Goal: Use online tool/utility: Utilize a website feature to perform a specific function

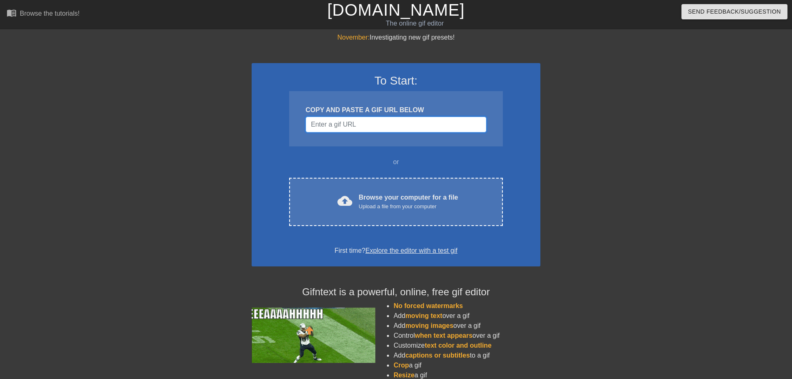
click at [386, 131] on input "Username" at bounding box center [396, 125] width 181 height 16
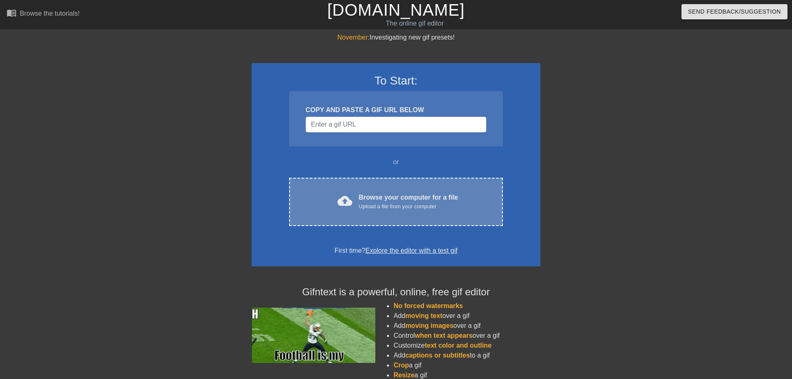
click at [385, 187] on div "cloud_upload Browse your computer for a file Upload a file from your computer C…" at bounding box center [396, 202] width 214 height 48
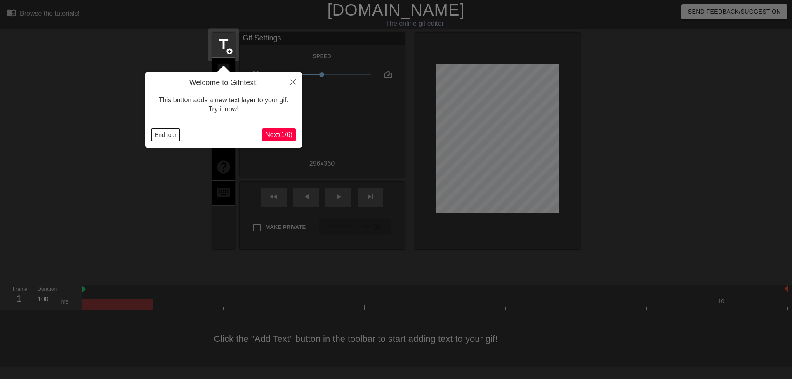
click at [161, 135] on button "End tour" at bounding box center [165, 135] width 28 height 12
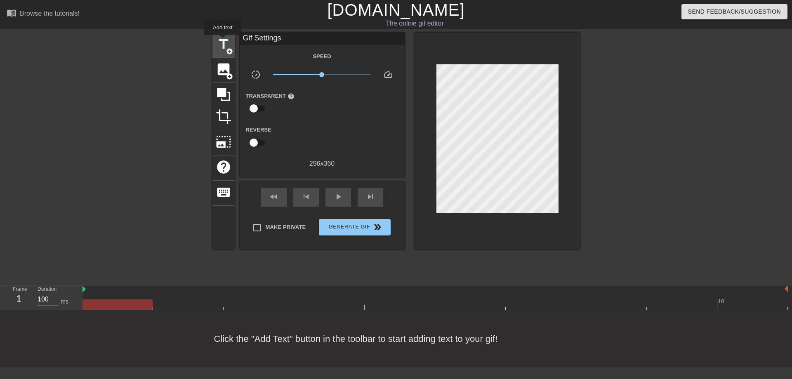
click at [223, 41] on span "title" at bounding box center [224, 44] width 16 height 16
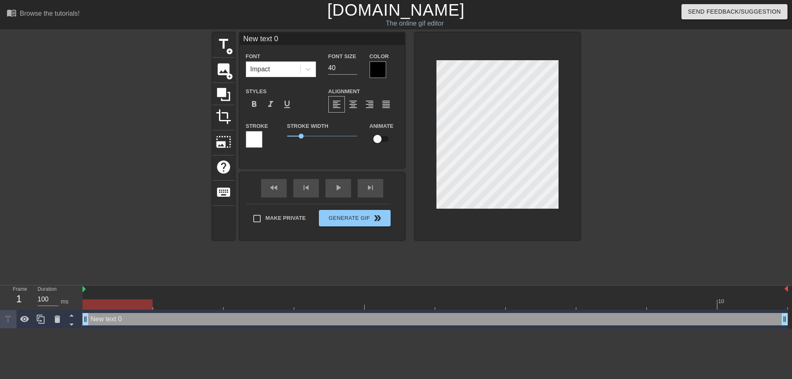
drag, startPoint x: 290, startPoint y: 40, endPoint x: 201, endPoint y: 40, distance: 89.5
click at [240, 40] on input "New text 0" at bounding box center [322, 39] width 165 height 12
type input "44"
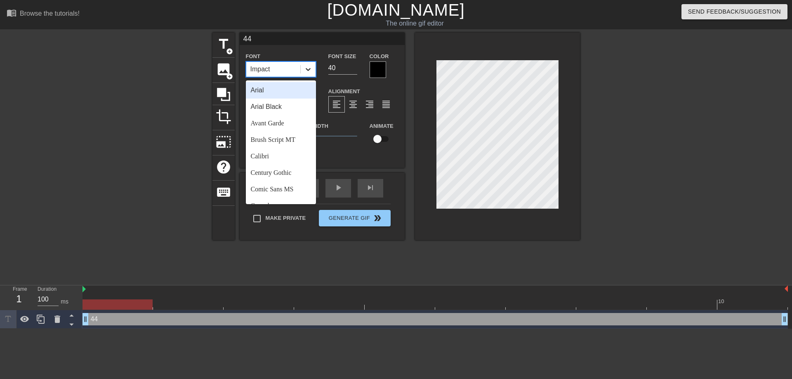
click at [303, 72] on div at bounding box center [308, 69] width 15 height 15
click at [288, 191] on div "Comic Sans MS" at bounding box center [281, 189] width 70 height 17
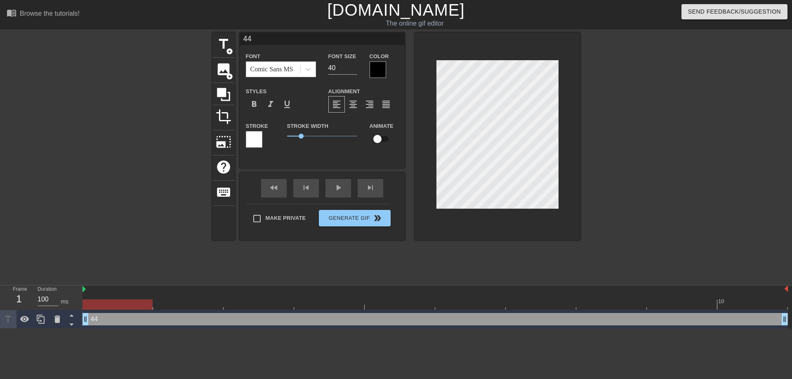
click at [378, 66] on div at bounding box center [378, 69] width 17 height 17
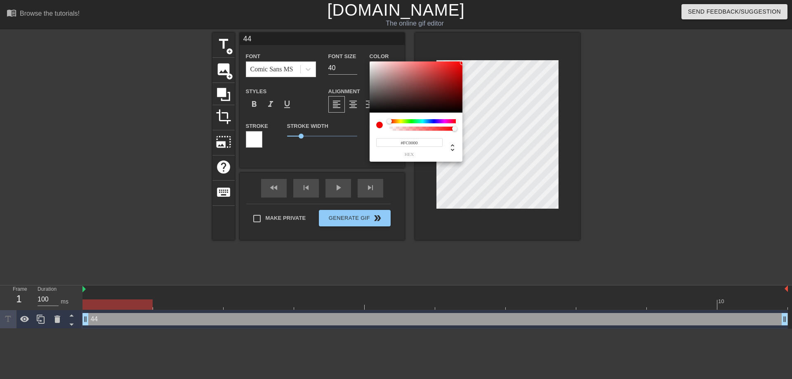
type input "#FF0000"
drag, startPoint x: 429, startPoint y: 85, endPoint x: 474, endPoint y: 45, distance: 60.2
click at [462, 61] on div at bounding box center [416, 86] width 93 height 51
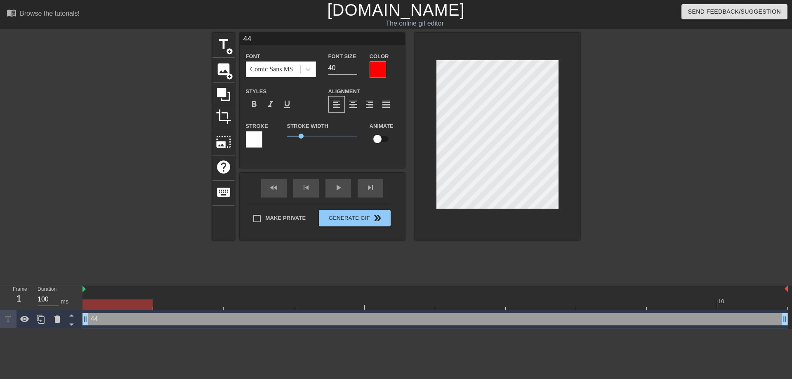
click at [591, 156] on div at bounding box center [652, 157] width 124 height 248
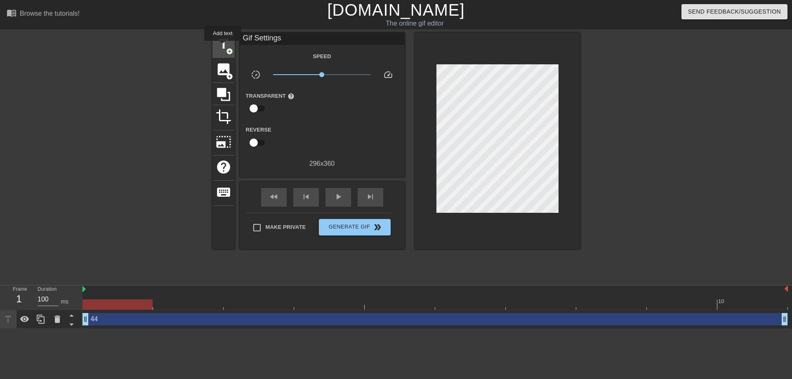
click at [223, 47] on span "title" at bounding box center [224, 44] width 16 height 16
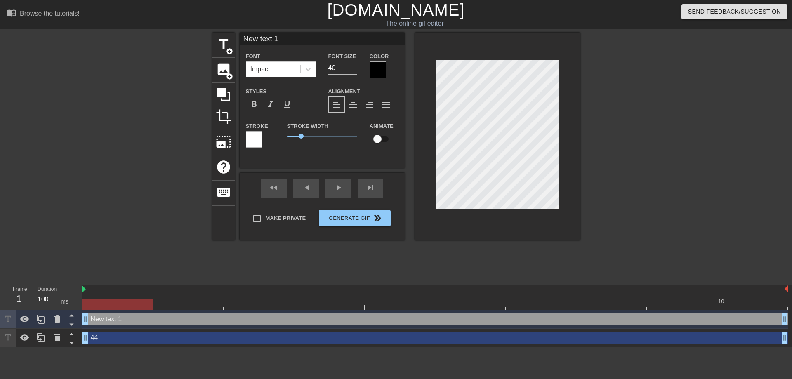
click at [379, 66] on div at bounding box center [378, 69] width 17 height 17
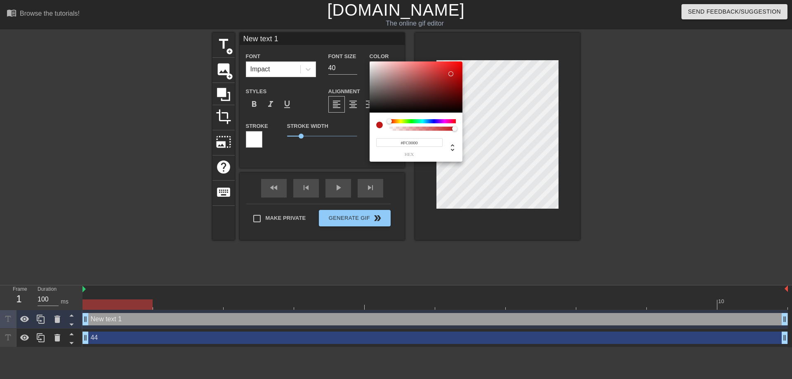
type input "#FF0000"
drag, startPoint x: 450, startPoint y: 74, endPoint x: 469, endPoint y: 55, distance: 26.8
click at [462, 61] on div at bounding box center [416, 86] width 93 height 51
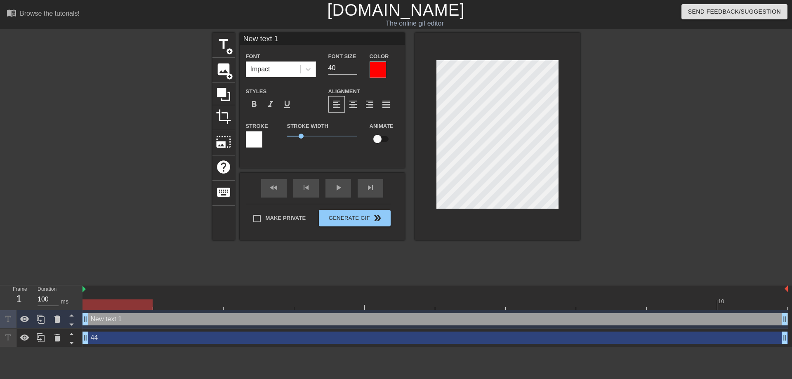
drag, startPoint x: 283, startPoint y: 39, endPoint x: 212, endPoint y: 42, distance: 71.0
click at [240, 42] on input "New text 1" at bounding box center [322, 39] width 165 height 12
type input "Slavan"
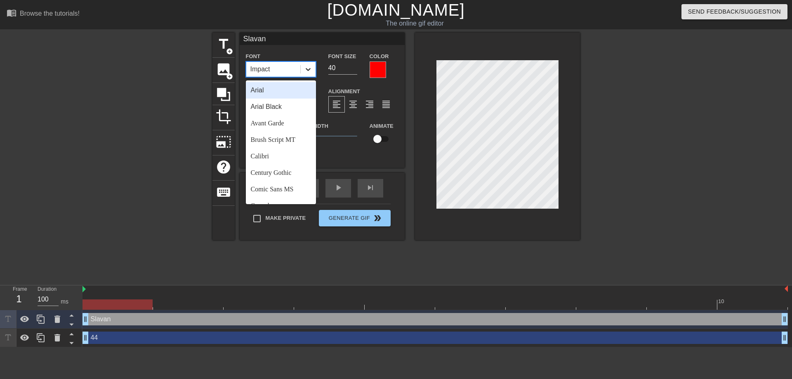
click at [309, 66] on icon at bounding box center [308, 69] width 8 height 8
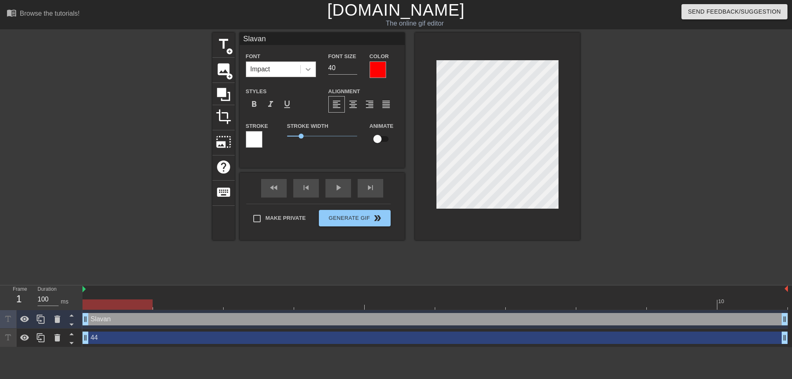
click at [311, 65] on icon at bounding box center [308, 69] width 8 height 8
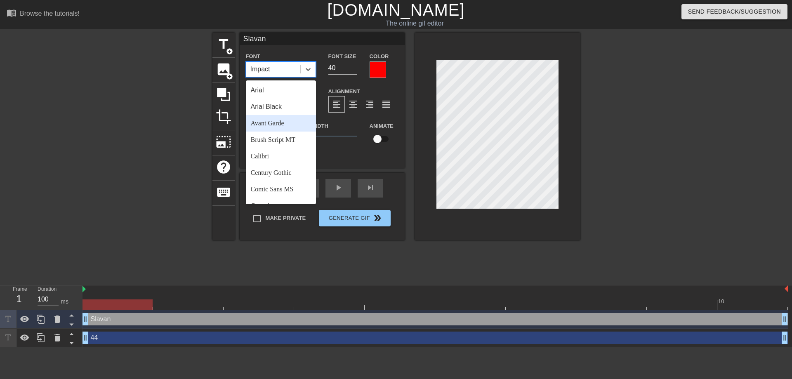
click at [271, 123] on div "Avant Garde" at bounding box center [281, 123] width 70 height 17
click at [309, 69] on icon at bounding box center [308, 69] width 8 height 8
click at [274, 140] on div "Brush Script MT" at bounding box center [281, 140] width 70 height 17
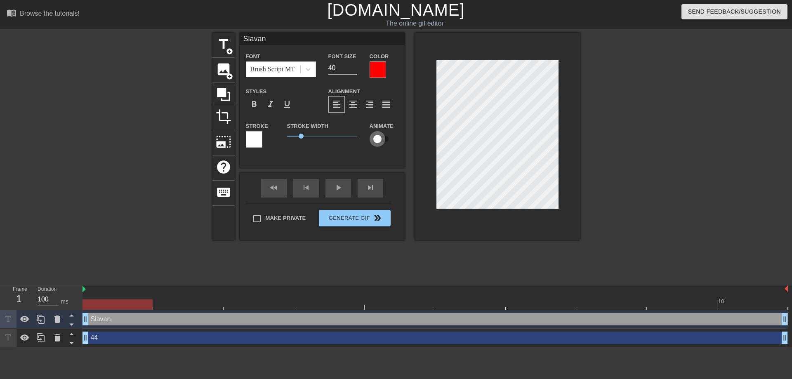
click at [381, 141] on input "checkbox" at bounding box center [377, 139] width 47 height 16
checkbox input "true"
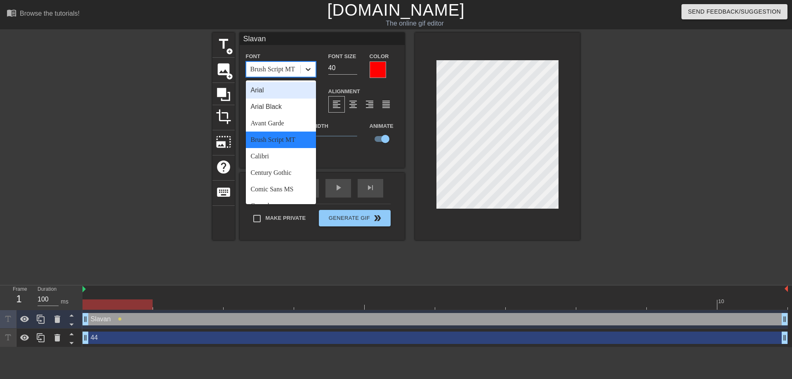
click at [310, 66] on icon at bounding box center [308, 69] width 8 height 8
click at [266, 153] on div "Calibri" at bounding box center [281, 156] width 70 height 17
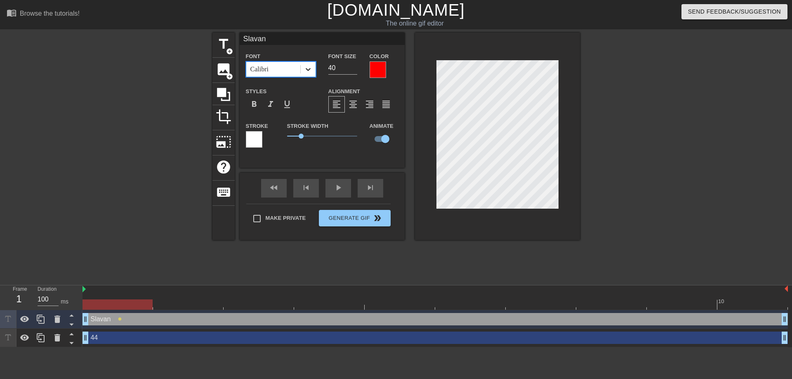
click at [306, 69] on icon at bounding box center [308, 69] width 5 height 3
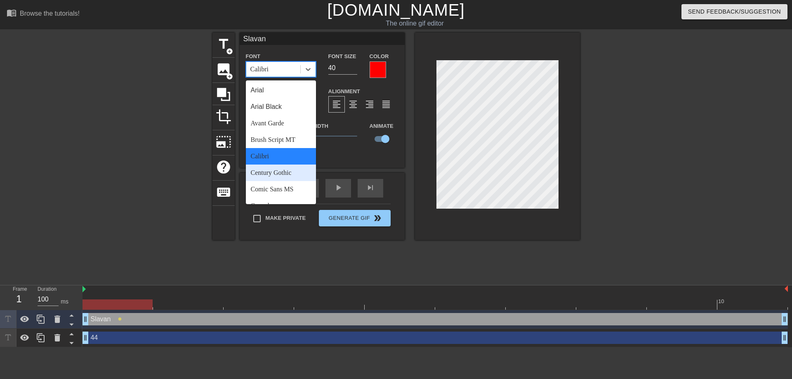
click at [281, 170] on div "Century Gothic" at bounding box center [281, 173] width 70 height 17
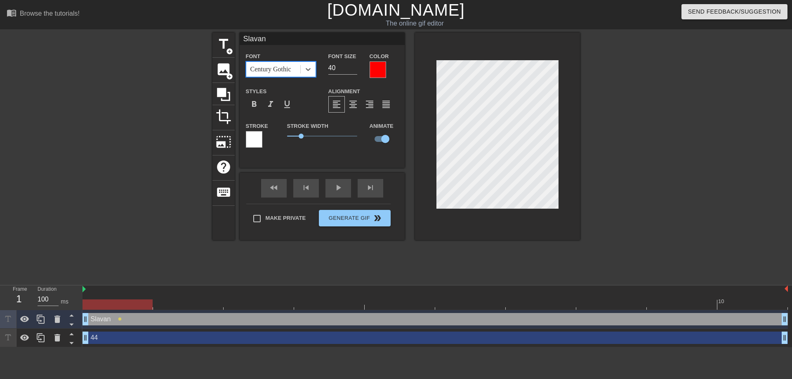
click at [316, 72] on div "Century Gothic" at bounding box center [281, 69] width 70 height 16
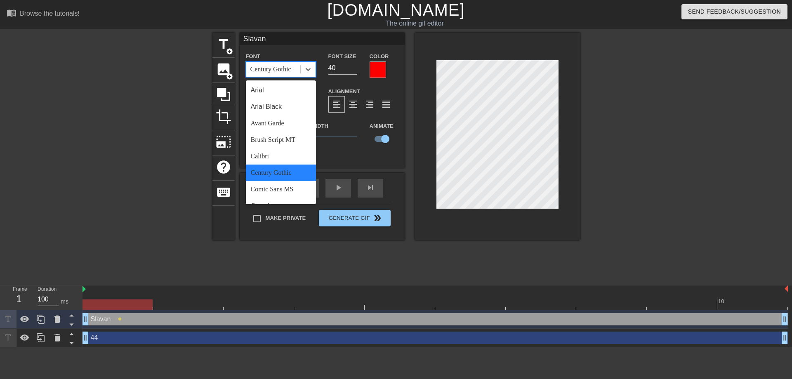
scroll to position [208, 0]
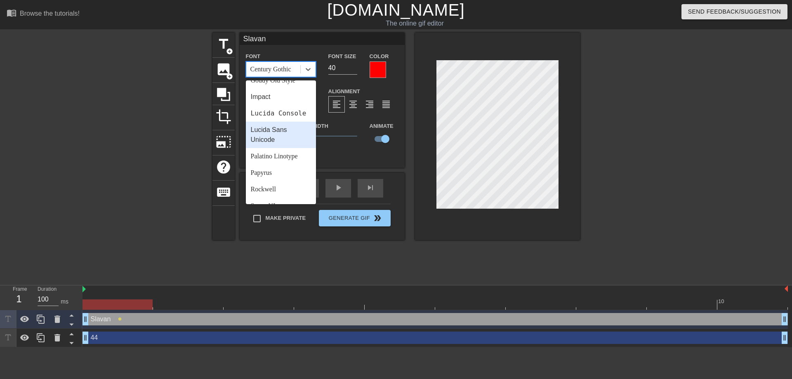
click at [270, 128] on div "Lucida Sans Unicode" at bounding box center [281, 135] width 70 height 26
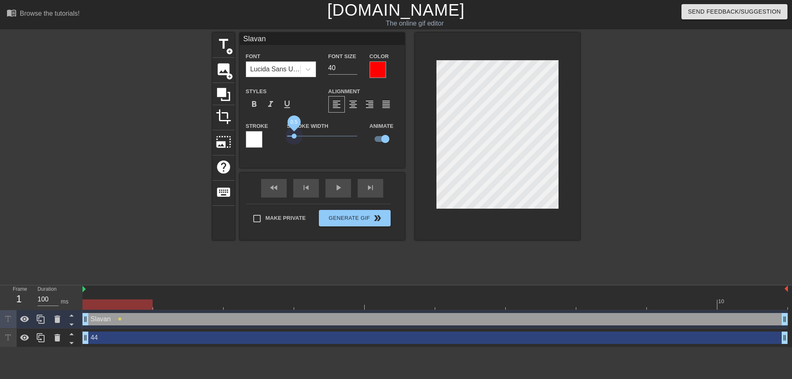
drag, startPoint x: 300, startPoint y: 138, endPoint x: 294, endPoint y: 140, distance: 6.4
click at [294, 140] on span "0.5" at bounding box center [322, 136] width 70 height 10
type input "44"
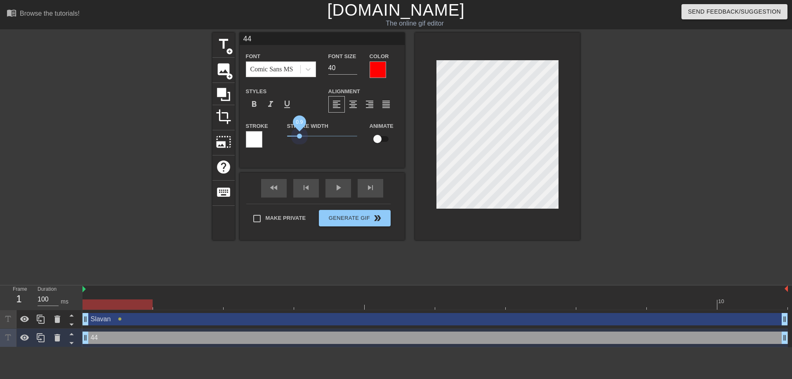
drag, startPoint x: 299, startPoint y: 137, endPoint x: 299, endPoint y: 148, distance: 10.3
click at [299, 148] on div "Stroke Width 0.9" at bounding box center [322, 138] width 83 height 34
click at [381, 142] on input "checkbox" at bounding box center [377, 139] width 47 height 16
checkbox input "true"
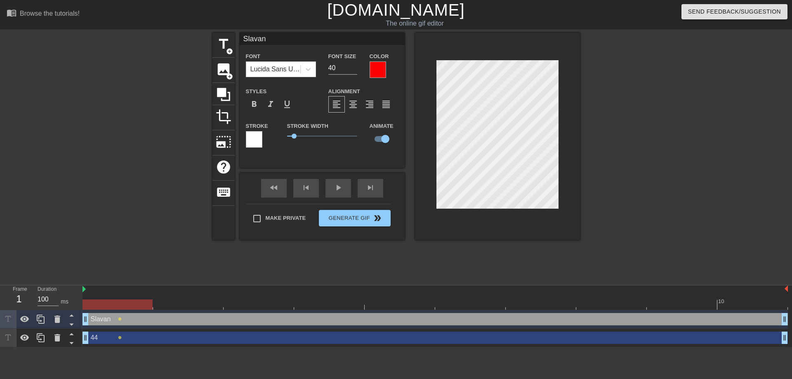
type input "44"
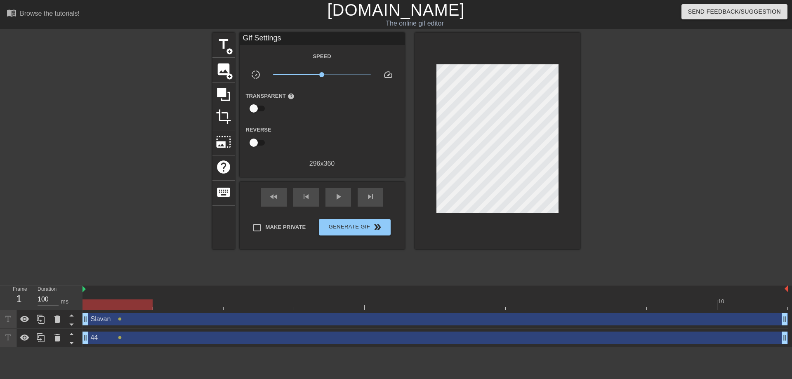
click at [595, 141] on div at bounding box center [652, 157] width 124 height 248
click at [338, 226] on span "Generate Gif double_arrow" at bounding box center [354, 227] width 65 height 10
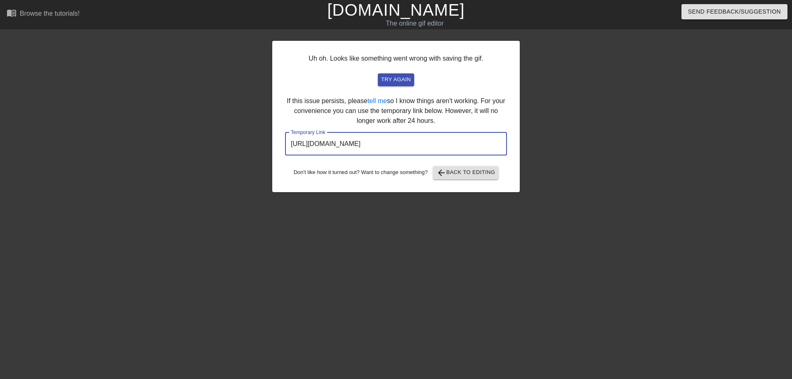
drag, startPoint x: 458, startPoint y: 145, endPoint x: 214, endPoint y: 167, distance: 245.6
click at [285, 156] on input "[URL][DOMAIN_NAME]" at bounding box center [396, 143] width 222 height 23
click at [466, 169] on span "arrow_back Back to Editing" at bounding box center [465, 173] width 59 height 10
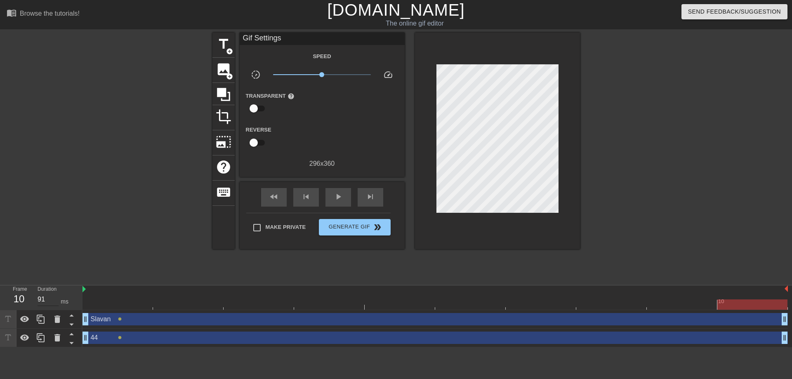
click at [55, 296] on input "91" at bounding box center [48, 299] width 21 height 13
click at [56, 304] on input "91" at bounding box center [48, 299] width 21 height 13
type input "90"
click at [56, 302] on input "90" at bounding box center [48, 299] width 21 height 13
